Goal: Information Seeking & Learning: Learn about a topic

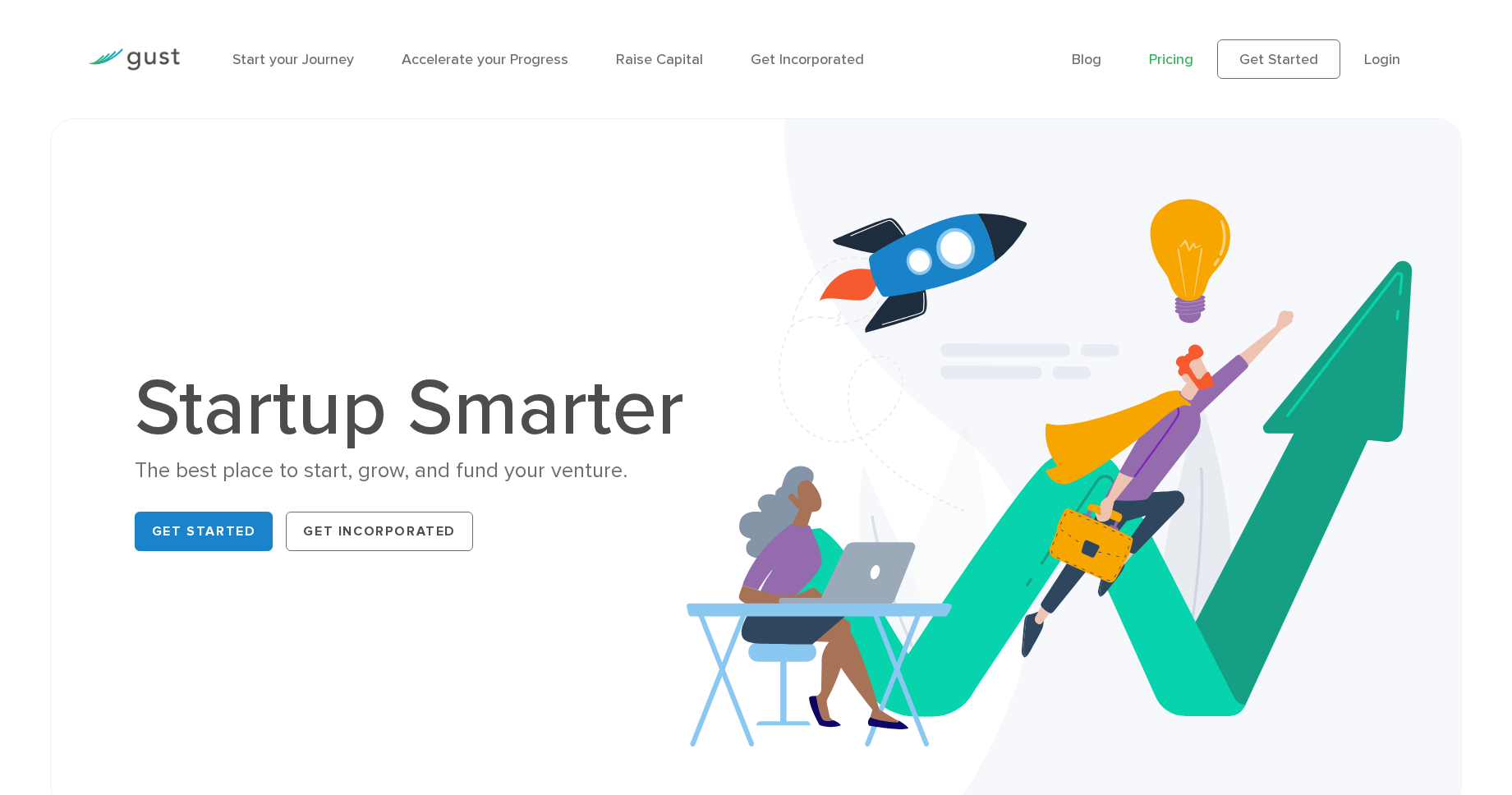
click at [1176, 59] on link "Pricing" at bounding box center [1172, 60] width 45 height 17
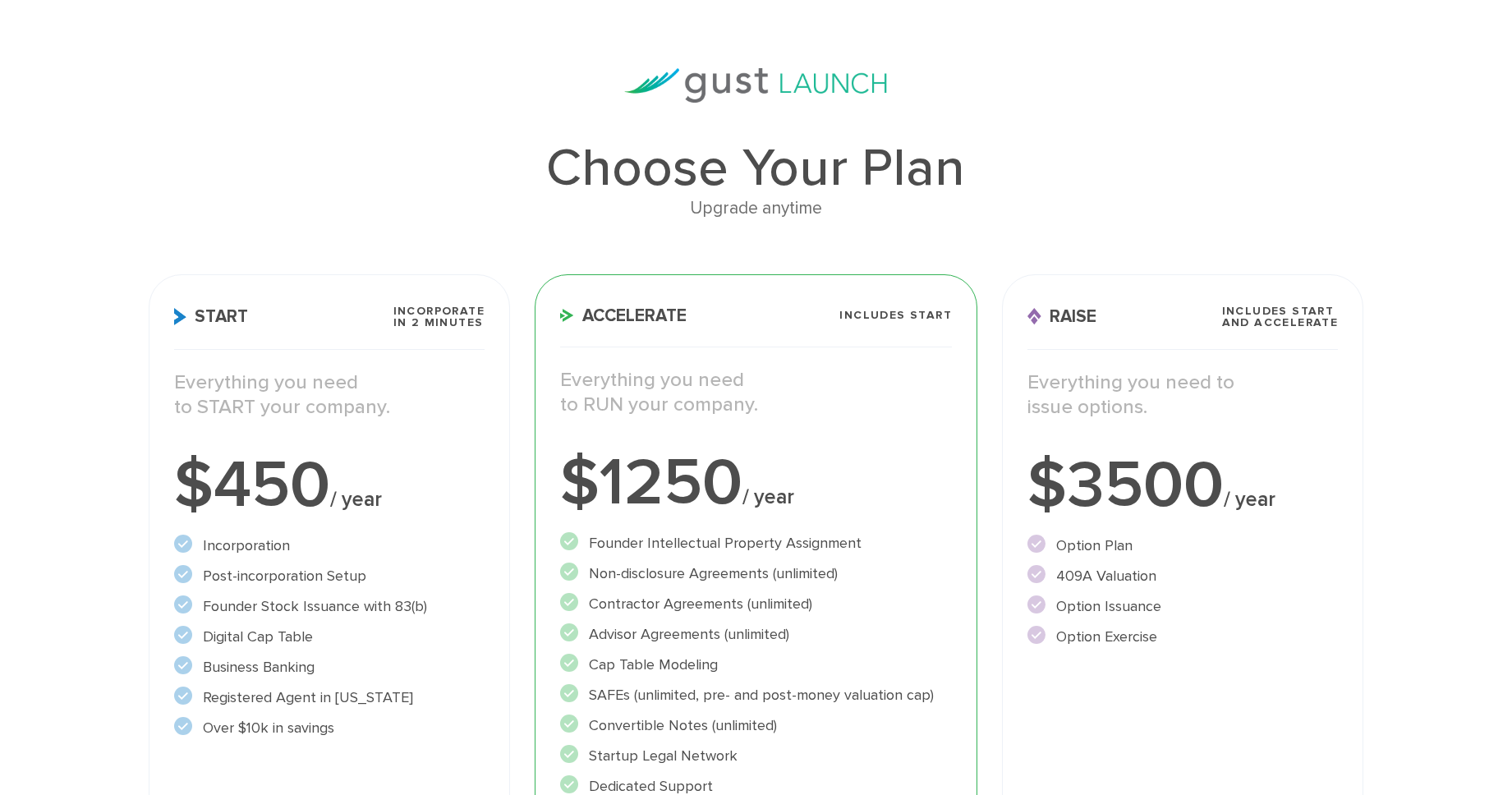
scroll to position [130, 0]
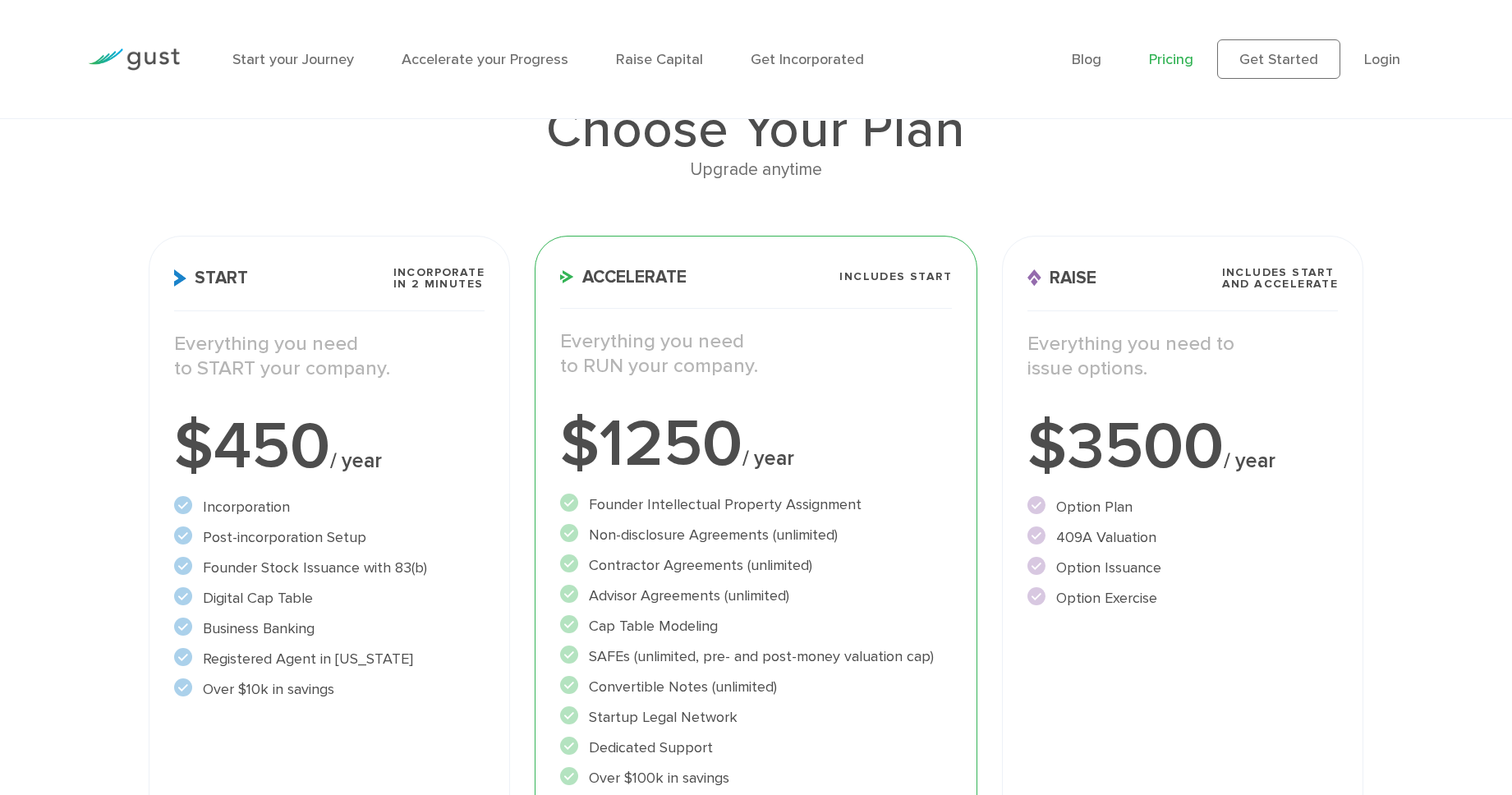
drag, startPoint x: 314, startPoint y: 629, endPoint x: 214, endPoint y: 628, distance: 100.0
click at [214, 628] on li "Business Banking" at bounding box center [329, 629] width 311 height 22
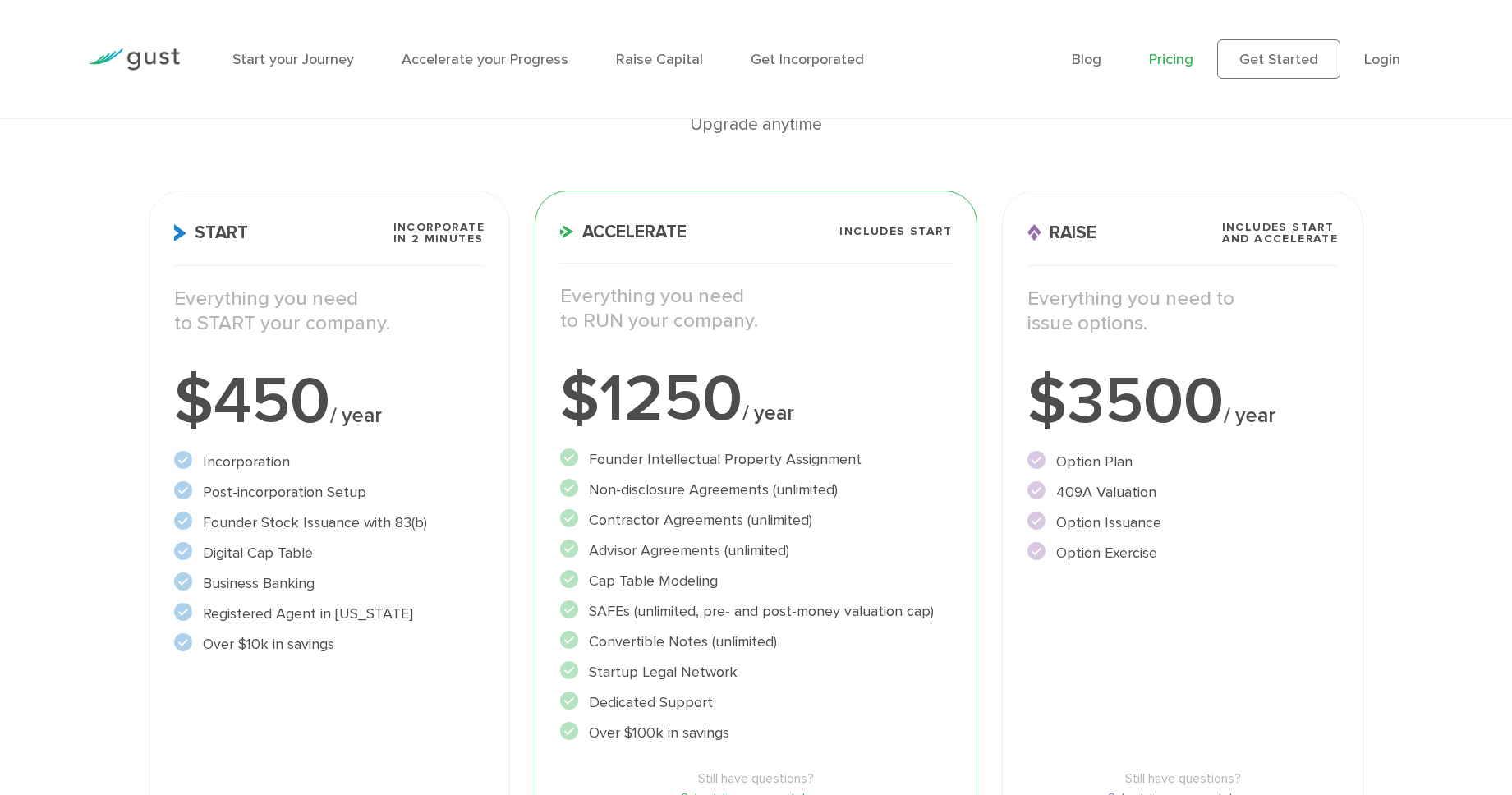
scroll to position [201, 0]
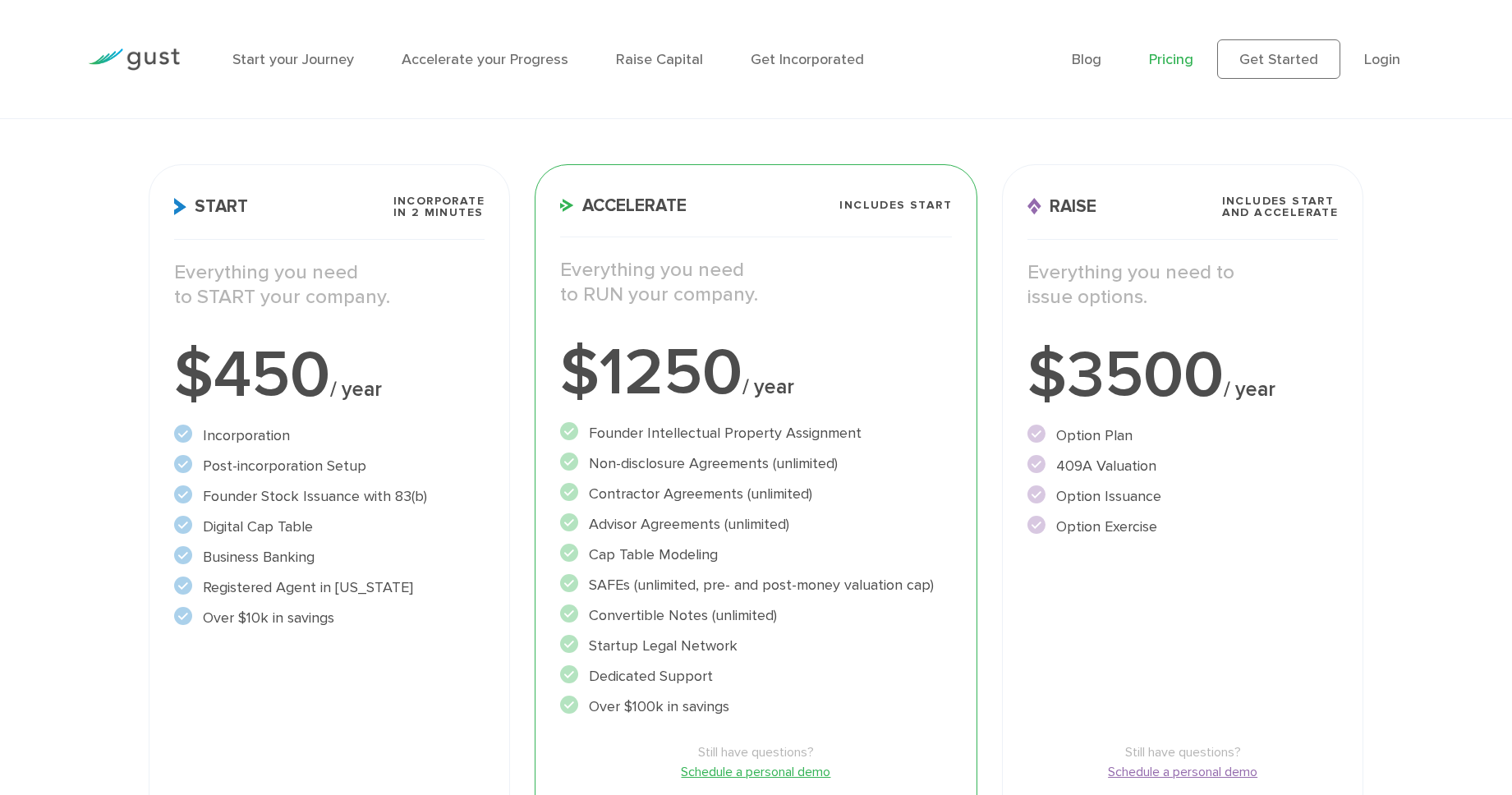
drag, startPoint x: 234, startPoint y: 617, endPoint x: 345, endPoint y: 618, distance: 111.0
click at [345, 618] on li "Over $10k in savings" at bounding box center [329, 618] width 311 height 22
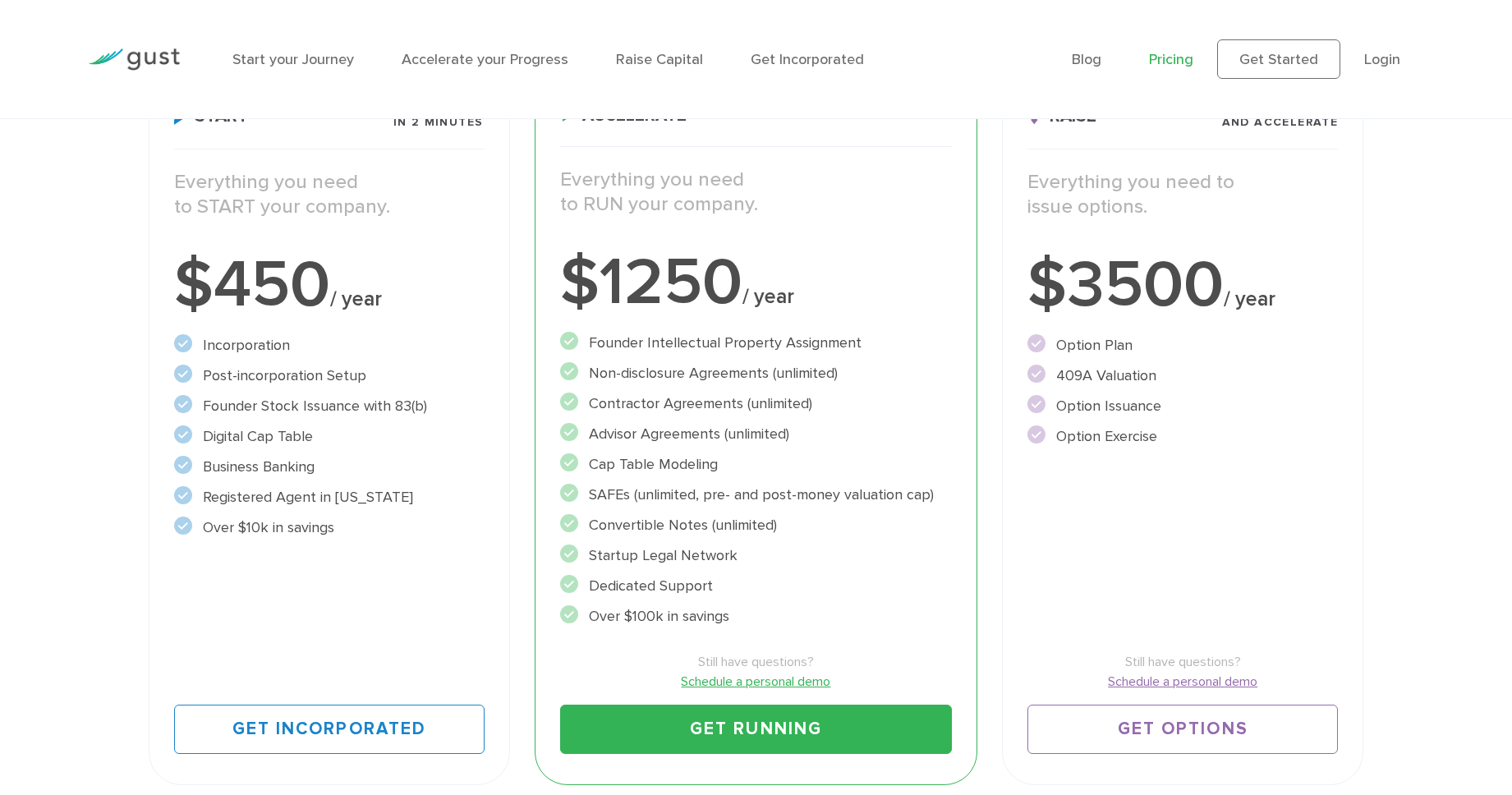
scroll to position [383, 0]
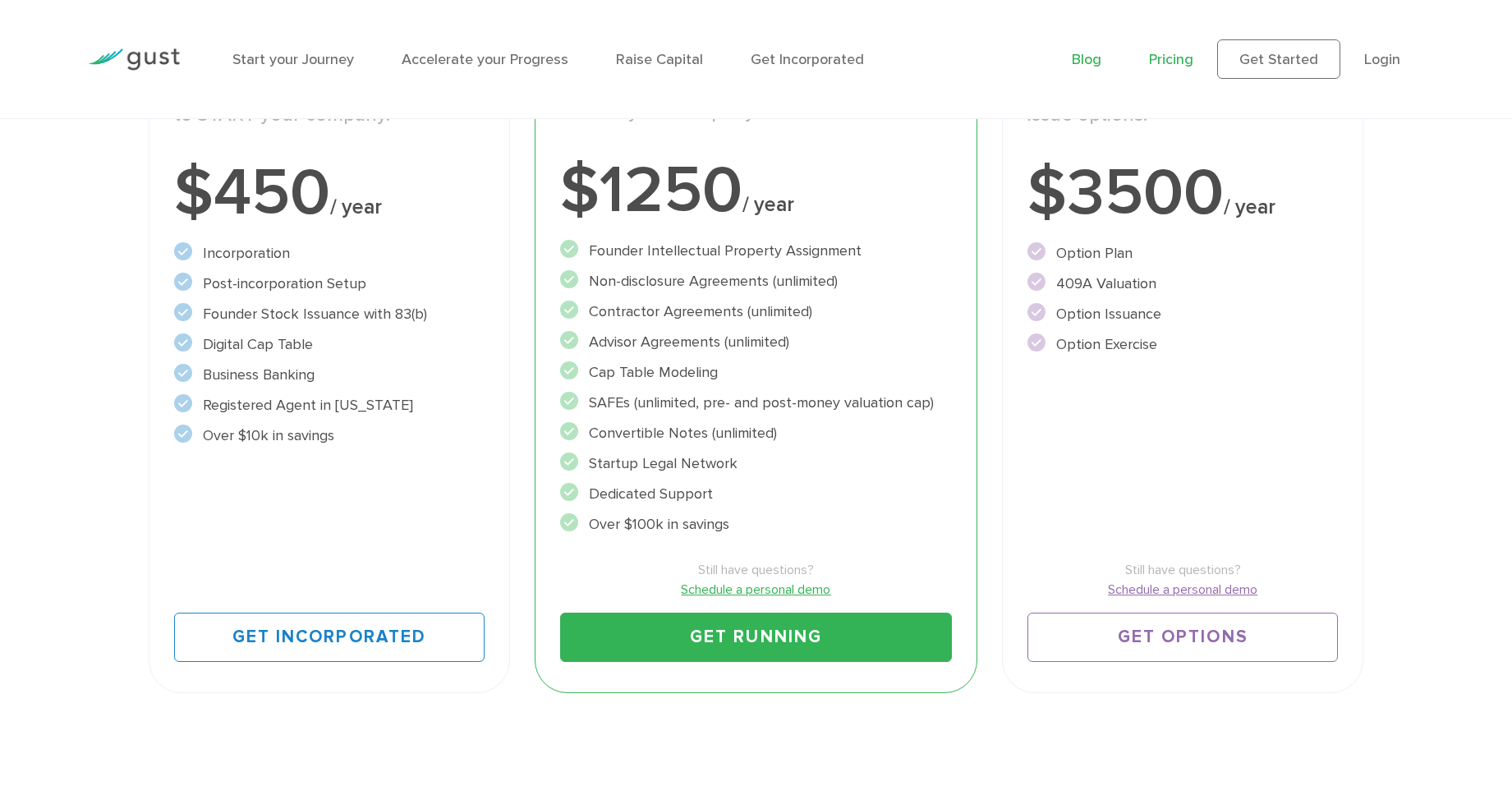
click at [1090, 58] on link "Blog" at bounding box center [1087, 60] width 30 height 17
